Goal: Information Seeking & Learning: Learn about a topic

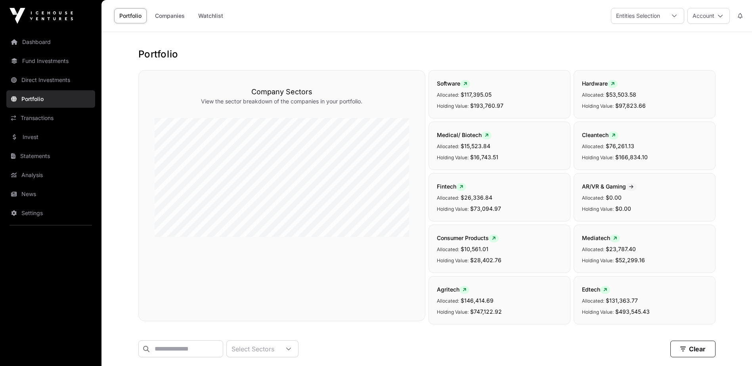
click at [19, 44] on link "Dashboard" at bounding box center [50, 41] width 89 height 17
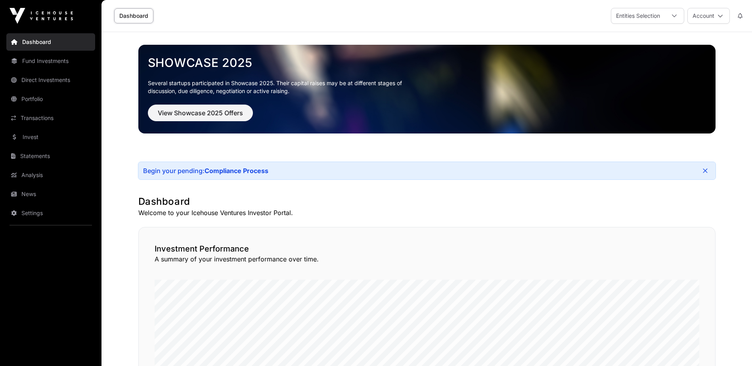
click at [28, 97] on link "Portfolio" at bounding box center [50, 98] width 89 height 17
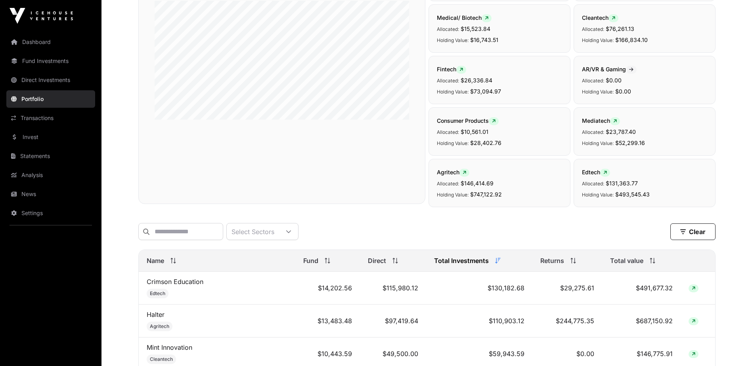
scroll to position [198, 0]
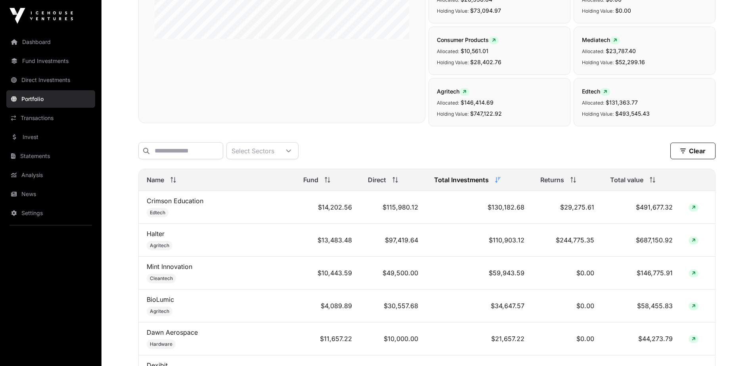
click at [623, 183] on span "Total value" at bounding box center [626, 180] width 33 height 10
click at [610, 185] on span "Total value" at bounding box center [626, 180] width 33 height 10
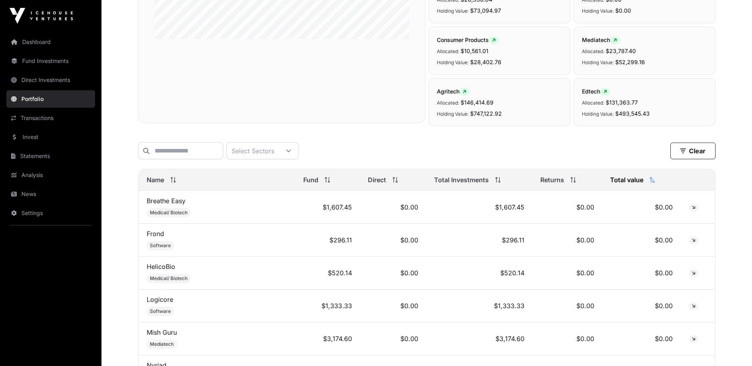
click at [436, 185] on span "Total Investments" at bounding box center [461, 180] width 55 height 10
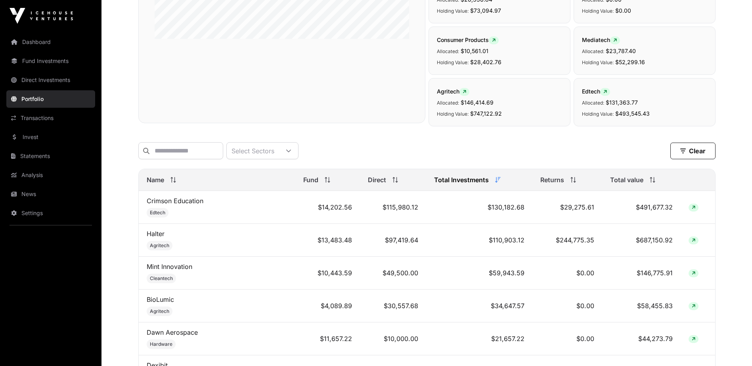
click at [549, 183] on span "Returns" at bounding box center [552, 180] width 24 height 10
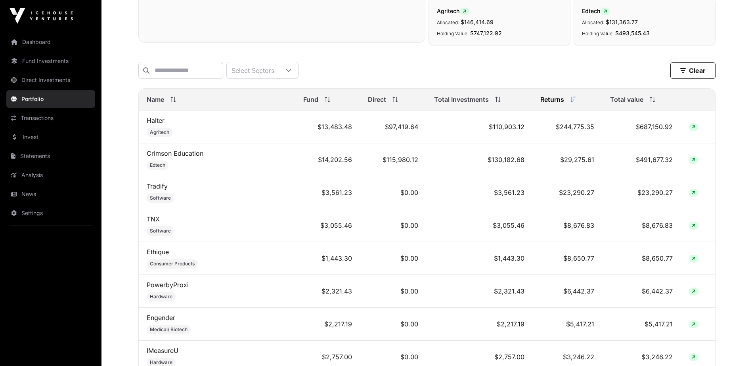
scroll to position [317, 0]
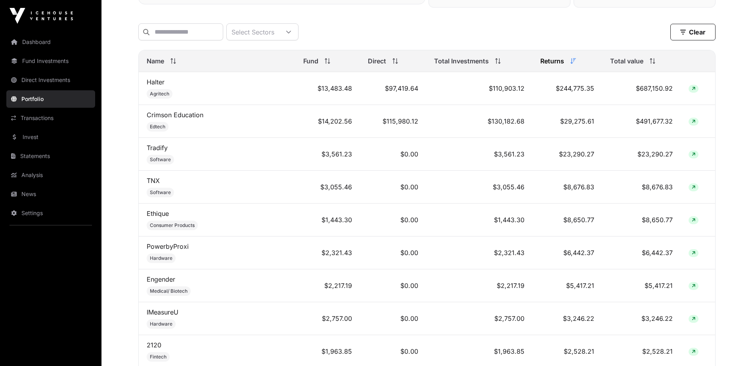
click at [629, 66] on span "Total value" at bounding box center [626, 61] width 33 height 10
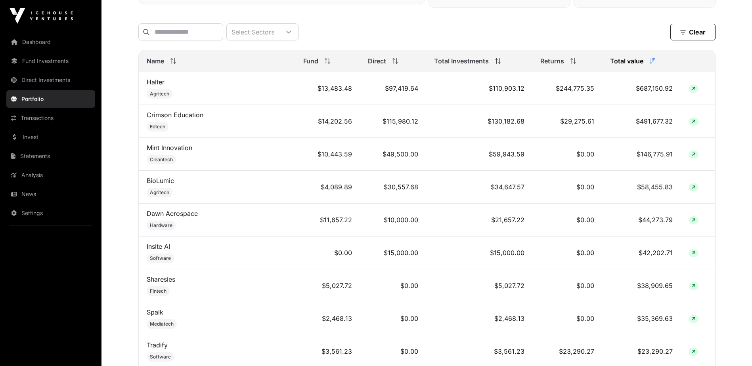
click at [159, 283] on link "Sharesies" at bounding box center [161, 279] width 29 height 8
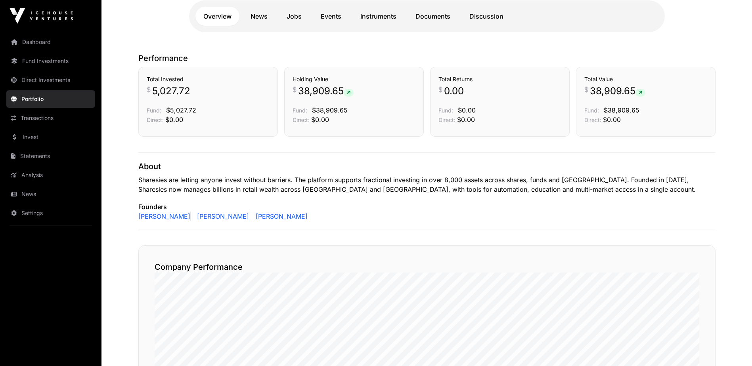
scroll to position [37, 0]
